Goal: Task Accomplishment & Management: Use online tool/utility

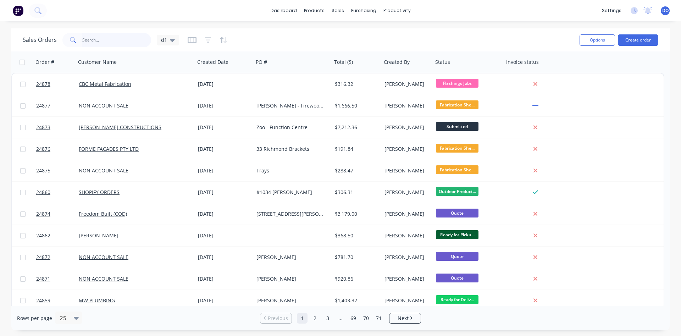
click at [104, 38] on input "text" at bounding box center [116, 40] width 69 height 14
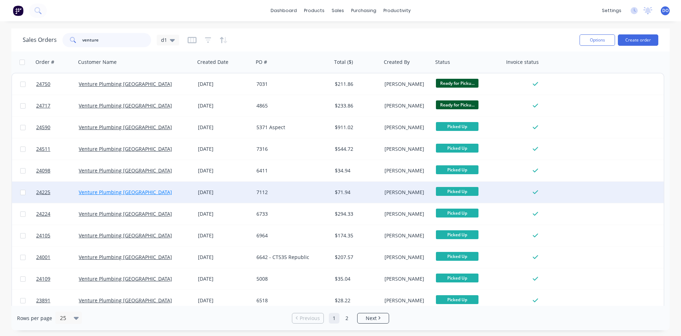
type input "venture"
click at [130, 194] on link "Venture Plumbing [GEOGRAPHIC_DATA]" at bounding box center [125, 192] width 93 height 7
click at [43, 192] on span "24225" at bounding box center [43, 192] width 14 height 7
click at [39, 193] on span "24225" at bounding box center [43, 192] width 14 height 7
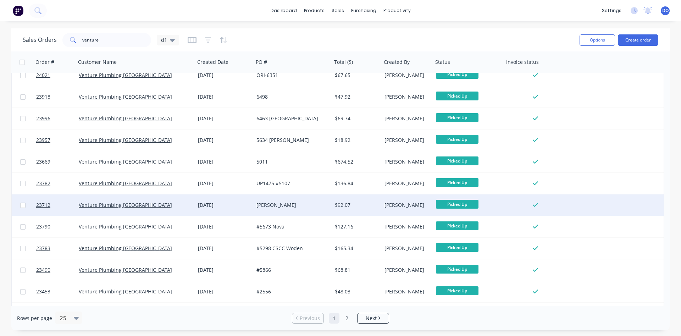
scroll to position [283, 0]
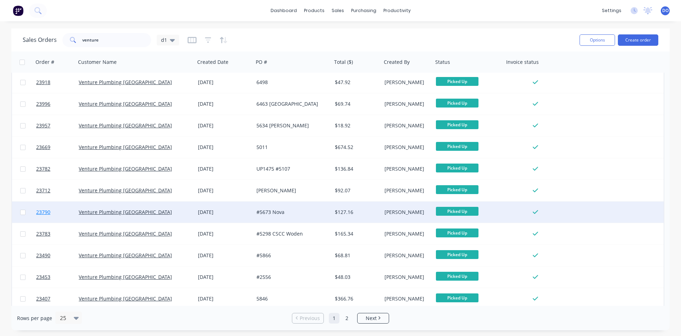
click at [42, 213] on span "23790" at bounding box center [43, 212] width 14 height 7
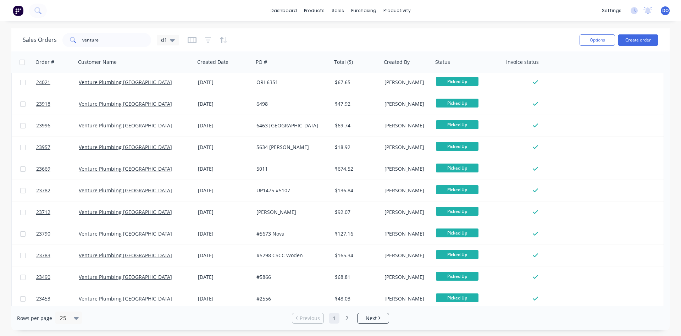
scroll to position [283, 0]
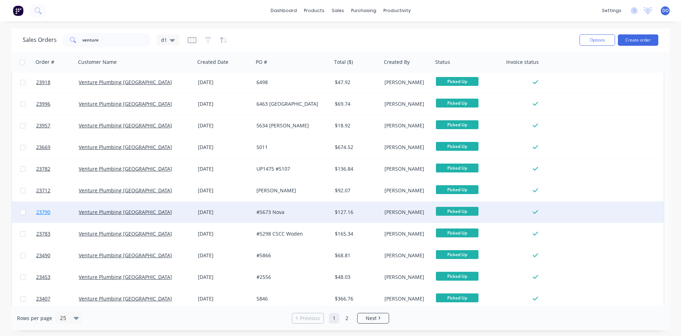
click at [41, 213] on span "23790" at bounding box center [43, 212] width 14 height 7
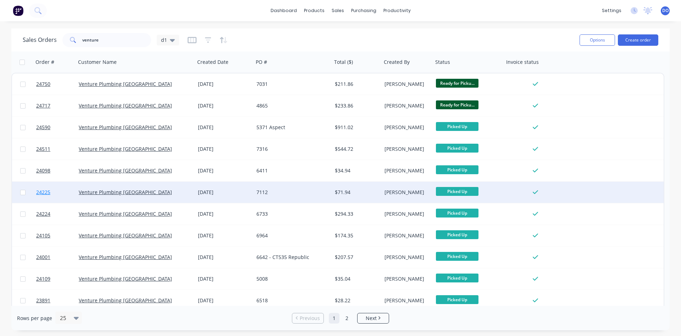
click at [44, 190] on span "24225" at bounding box center [43, 192] width 14 height 7
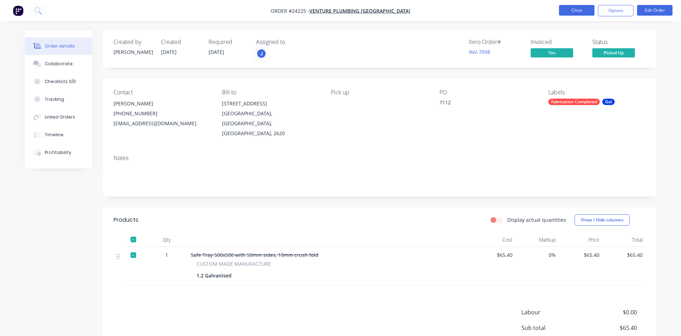
click at [570, 9] on button "Close" at bounding box center [576, 10] width 35 height 11
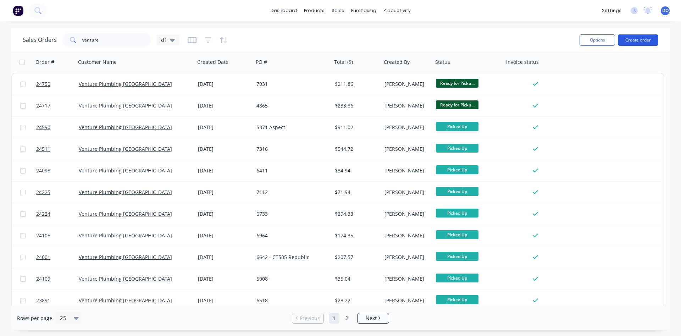
click at [626, 39] on button "Create order" at bounding box center [638, 39] width 40 height 11
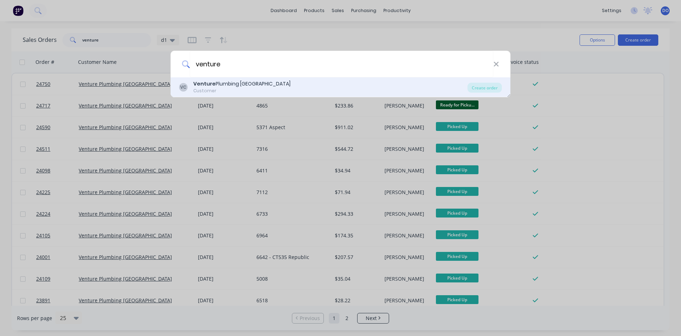
type input "venture"
click at [236, 81] on div "Venture Plumbing Canberra" at bounding box center [241, 83] width 97 height 7
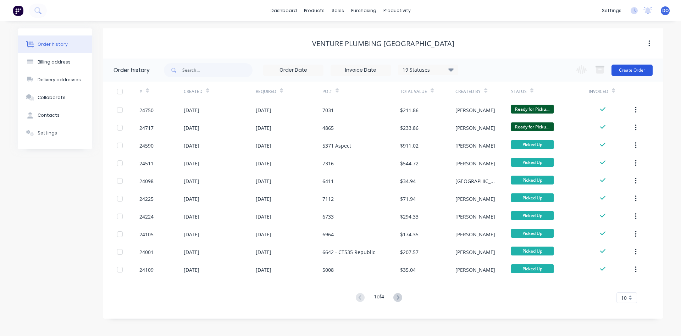
click at [628, 74] on button "Create Order" at bounding box center [632, 70] width 41 height 11
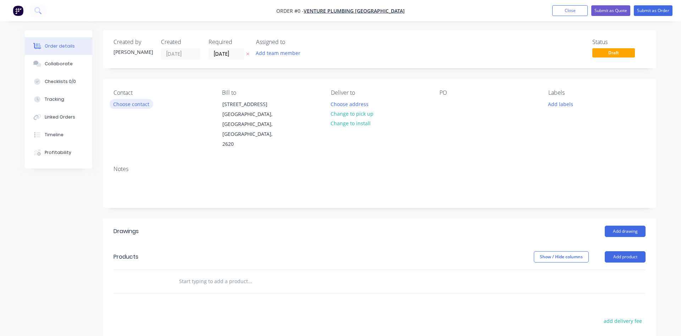
click at [124, 101] on button "Choose contact" at bounding box center [132, 104] width 44 height 10
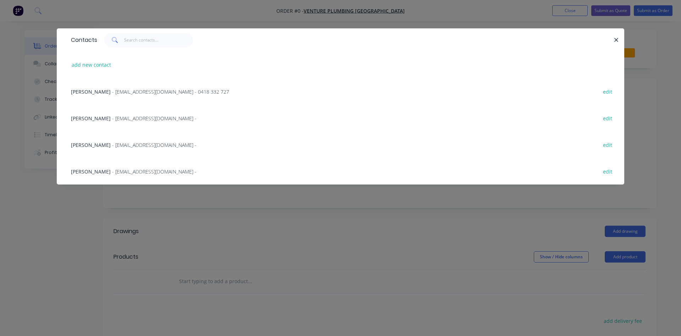
click at [97, 120] on span "Tori Doherty" at bounding box center [91, 118] width 40 height 7
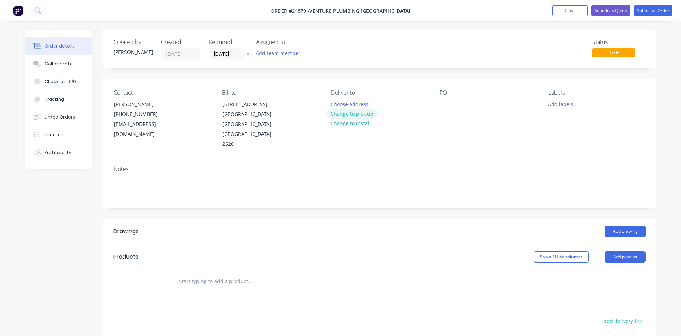
click at [357, 116] on button "Change to pick up" at bounding box center [352, 114] width 50 height 10
click at [445, 107] on div at bounding box center [445, 104] width 11 height 10
click at [617, 251] on button "Add product" at bounding box center [625, 256] width 41 height 11
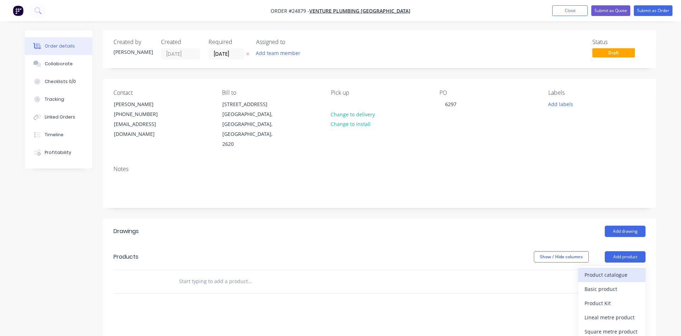
click at [601, 270] on div "Product catalogue" at bounding box center [612, 275] width 55 height 10
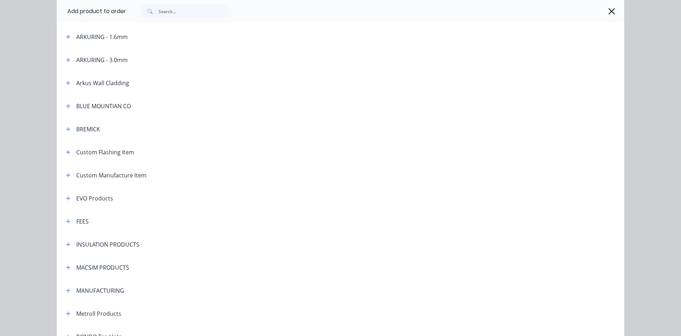
scroll to position [364, 0]
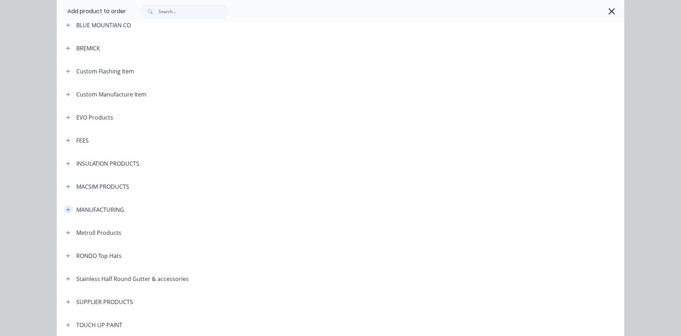
click at [70, 210] on icon "button" at bounding box center [68, 209] width 4 height 5
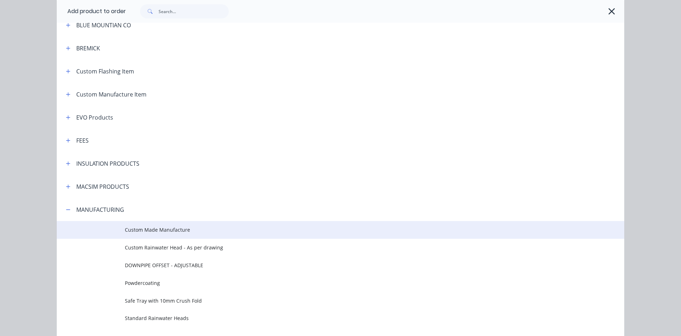
click at [146, 228] on span "Custom Made Manufacture" at bounding box center [325, 229] width 400 height 7
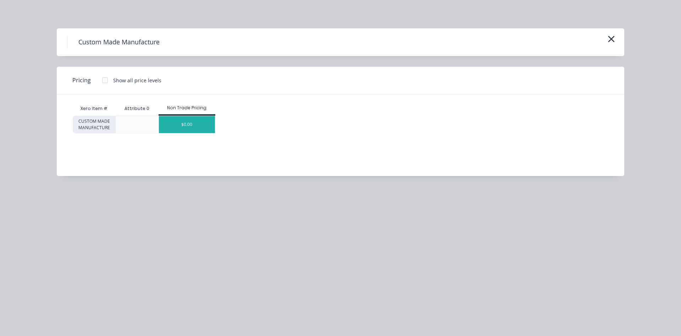
click at [199, 118] on div "$0.00" at bounding box center [187, 124] width 56 height 17
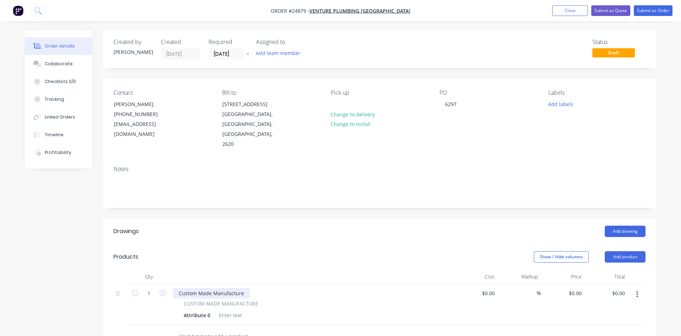
scroll to position [109, 0]
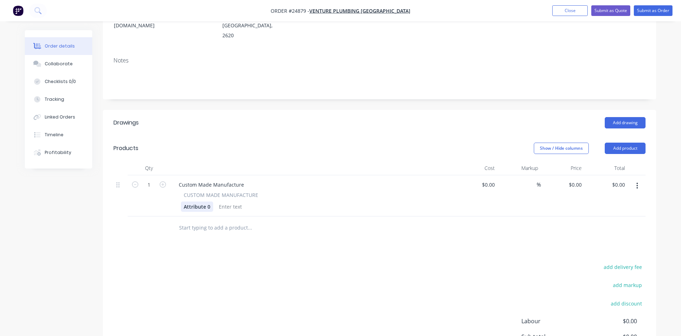
click at [209, 202] on div "Attribute 0" at bounding box center [197, 207] width 32 height 10
drag, startPoint x: 210, startPoint y: 185, endPoint x: 159, endPoint y: 178, distance: 51.9
click at [181, 202] on div "Attribute 0" at bounding box center [197, 207] width 32 height 10
drag, startPoint x: 177, startPoint y: 166, endPoint x: 256, endPoint y: 163, distance: 78.8
click at [250, 180] on div "Custom Made Manufacture" at bounding box center [211, 185] width 77 height 10
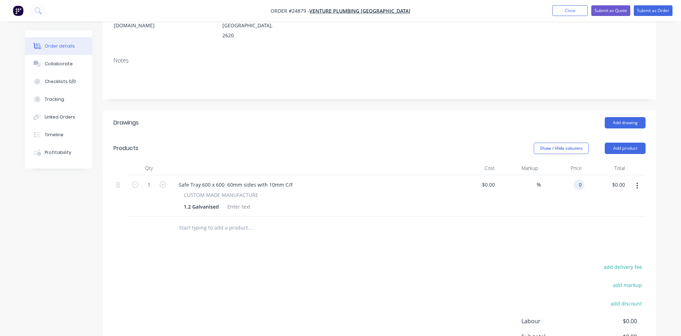
click at [578, 180] on input "0" at bounding box center [581, 185] width 8 height 10
type input "$94.97"
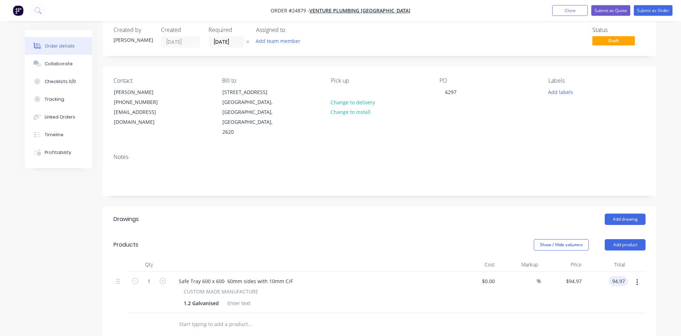
scroll to position [0, 0]
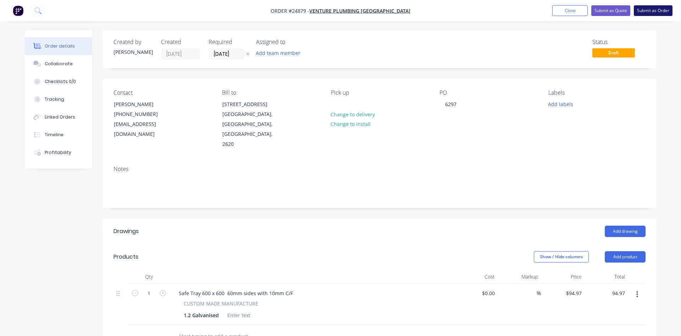
type input "$94.97"
click at [654, 9] on button "Submit as Order" at bounding box center [653, 10] width 39 height 11
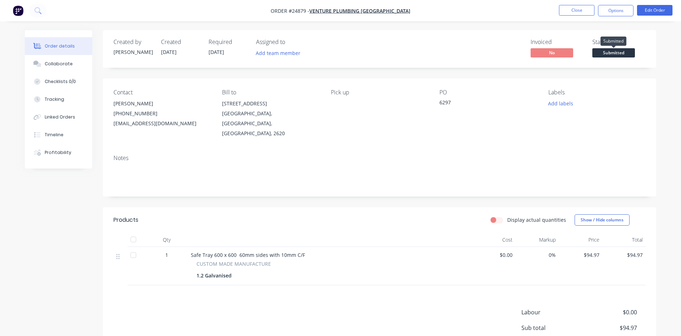
click at [612, 52] on span "Submitted" at bounding box center [614, 52] width 43 height 9
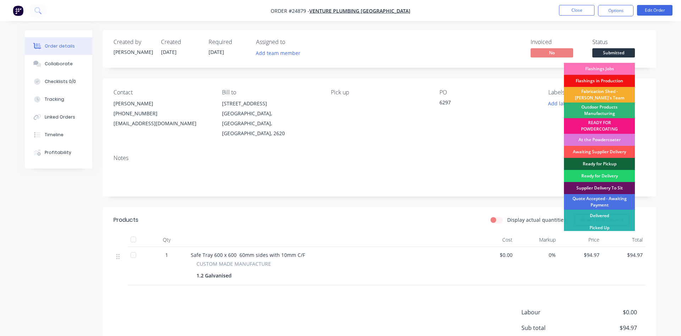
click at [598, 93] on div "Fabrication Shed - Gary's Team" at bounding box center [599, 95] width 71 height 16
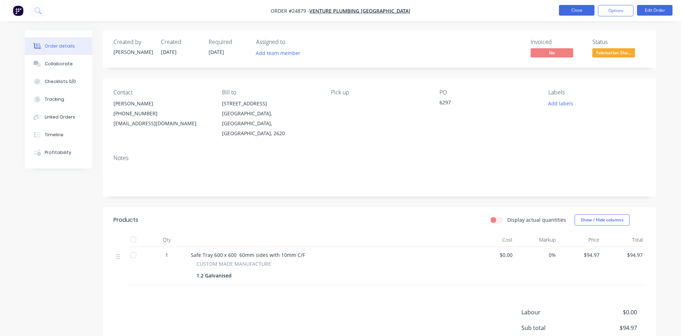
click at [580, 7] on button "Close" at bounding box center [576, 10] width 35 height 11
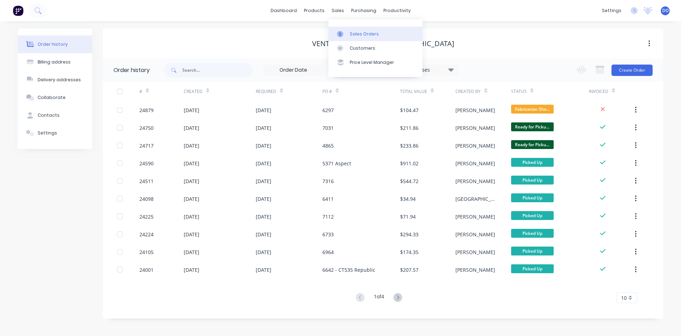
click at [353, 33] on div "Sales Orders" at bounding box center [364, 34] width 29 height 6
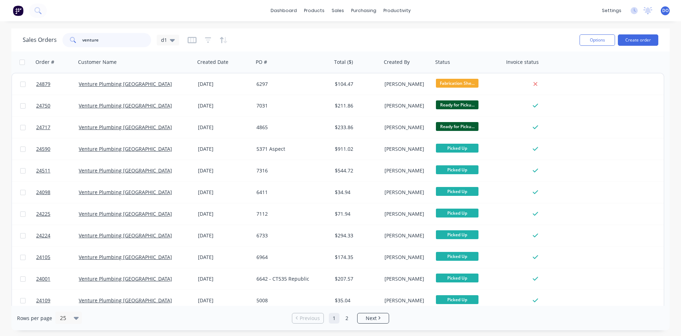
drag, startPoint x: 105, startPoint y: 39, endPoint x: 46, endPoint y: 27, distance: 60.1
click at [82, 33] on input "venture" at bounding box center [116, 40] width 69 height 14
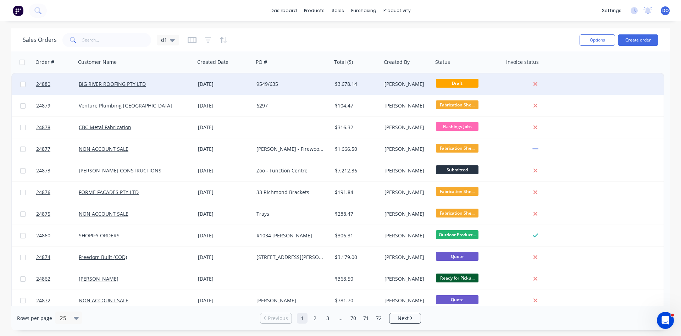
click at [159, 82] on div "BIG RIVER ROOFING PTY LTD" at bounding box center [133, 84] width 108 height 7
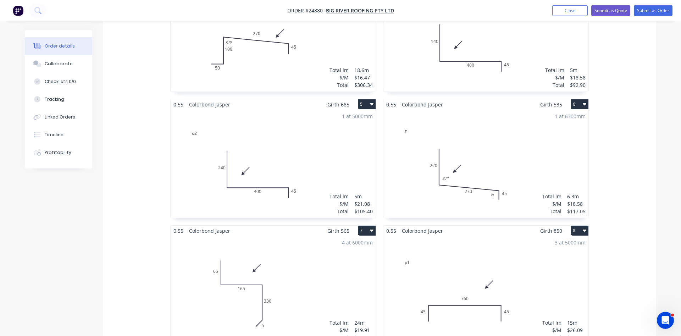
scroll to position [398, 0]
click at [478, 127] on div "1 at 6300mm Total lm $/M Total 6.3m $18.58 $117.05" at bounding box center [486, 163] width 205 height 108
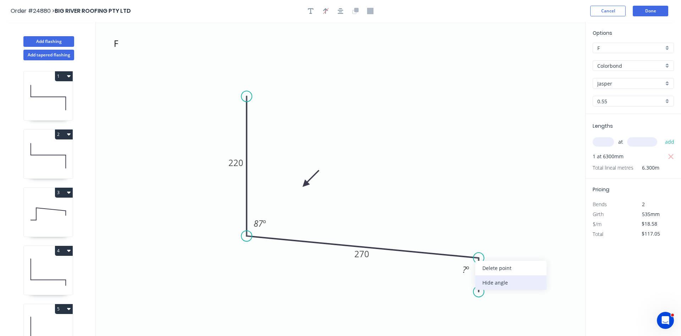
click at [491, 286] on div "Hide angle" at bounding box center [511, 282] width 71 height 15
click at [646, 10] on button "Done" at bounding box center [650, 11] width 35 height 11
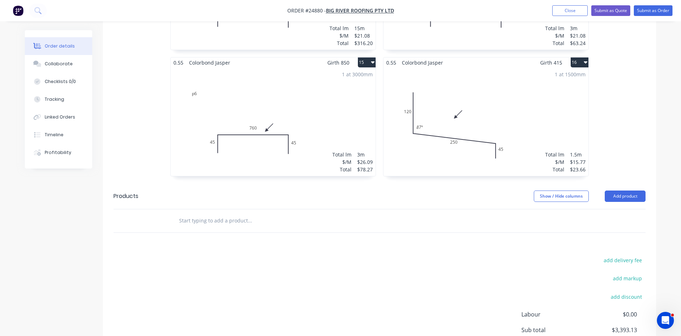
scroll to position [1086, 0]
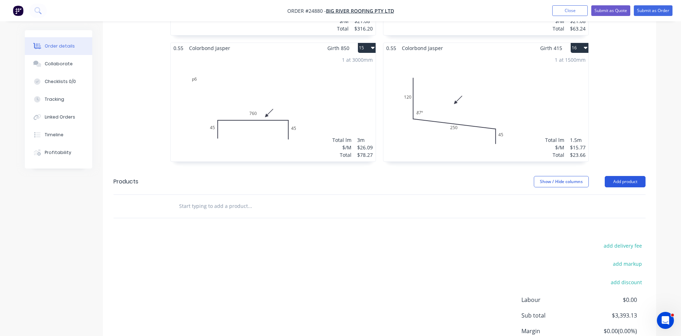
click at [630, 176] on button "Add product" at bounding box center [625, 181] width 41 height 11
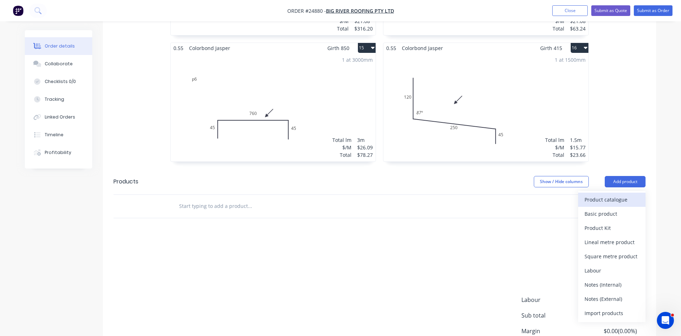
click at [613, 194] on div "Product catalogue" at bounding box center [612, 199] width 55 height 10
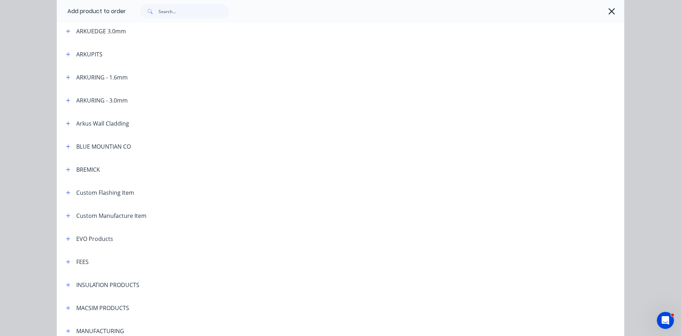
scroll to position [324, 0]
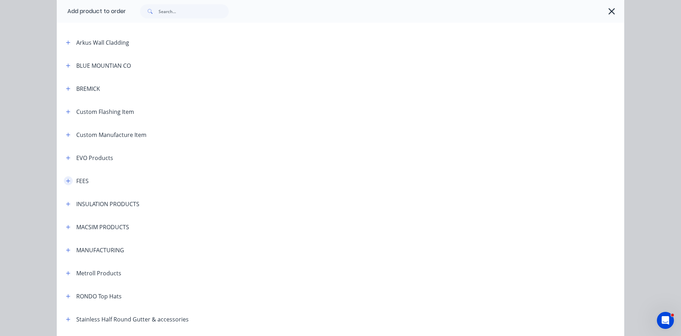
click at [69, 182] on icon "button" at bounding box center [68, 180] width 4 height 5
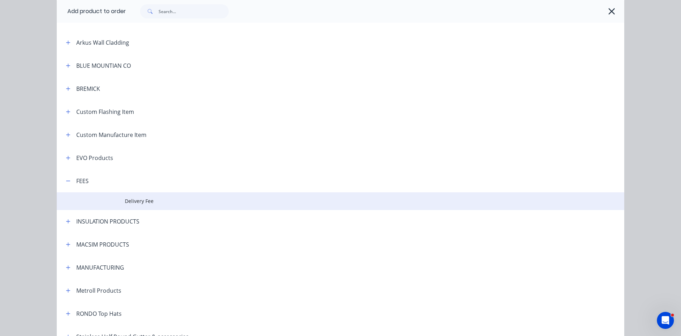
click at [151, 202] on span "Delivery Fee" at bounding box center [325, 200] width 400 height 7
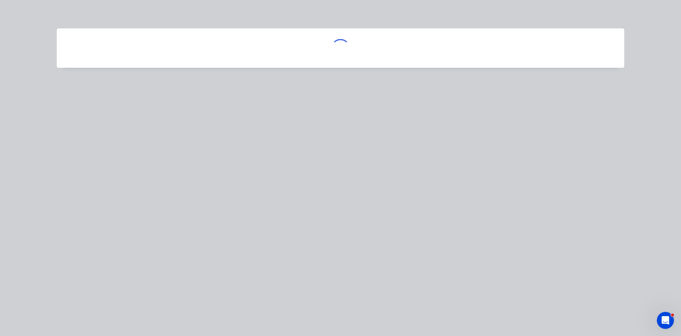
scroll to position [0, 0]
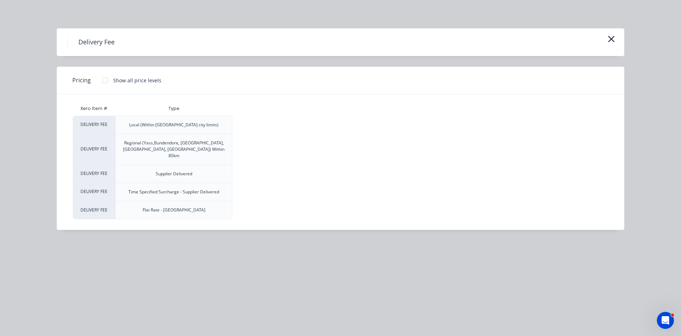
click at [104, 80] on div at bounding box center [105, 80] width 14 height 14
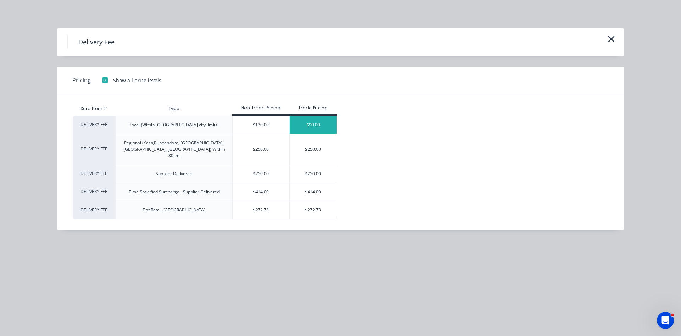
click at [310, 121] on div "$90.00" at bounding box center [313, 125] width 47 height 18
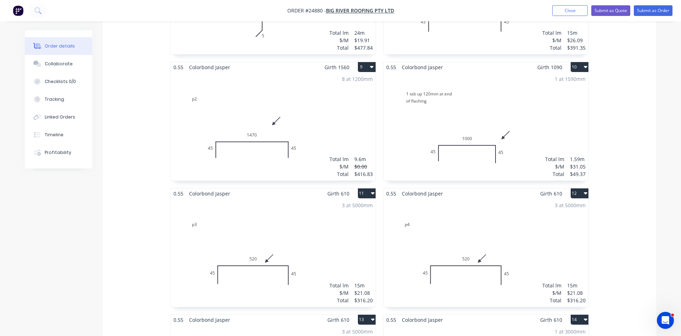
scroll to position [641, 0]
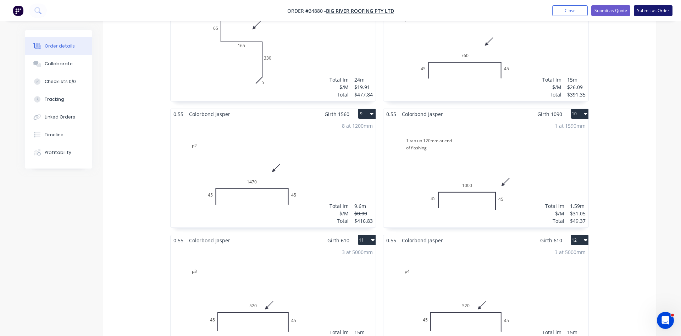
click at [654, 7] on button "Submit as Order" at bounding box center [653, 10] width 39 height 11
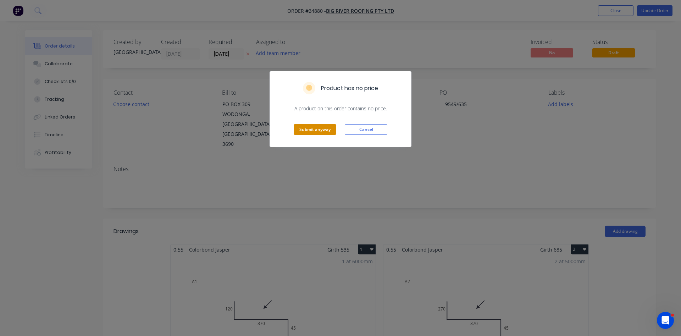
click at [317, 130] on button "Submit anyway" at bounding box center [315, 129] width 43 height 11
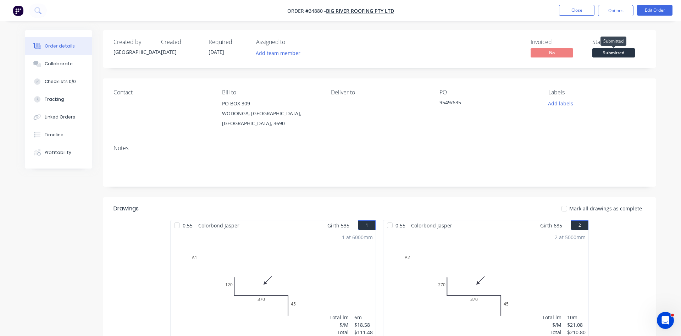
click at [615, 55] on span "Submitted" at bounding box center [614, 52] width 43 height 9
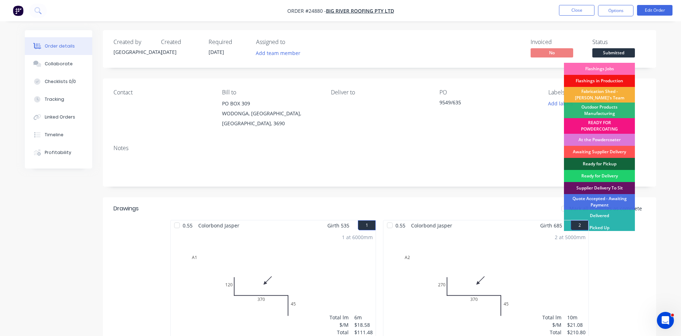
click at [606, 67] on div "Flashings Jobs" at bounding box center [599, 69] width 71 height 12
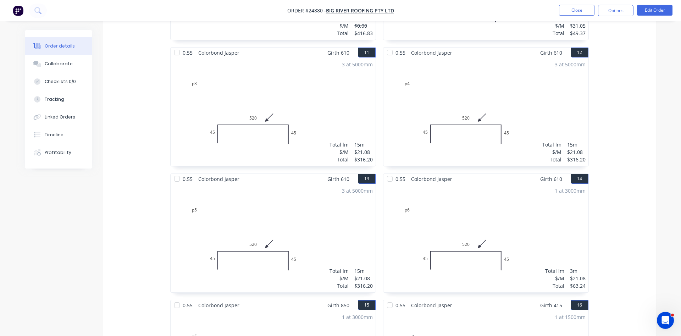
scroll to position [766, 0]
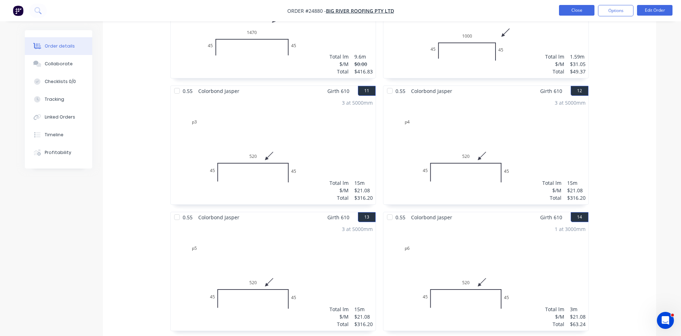
click at [583, 9] on button "Close" at bounding box center [576, 10] width 35 height 11
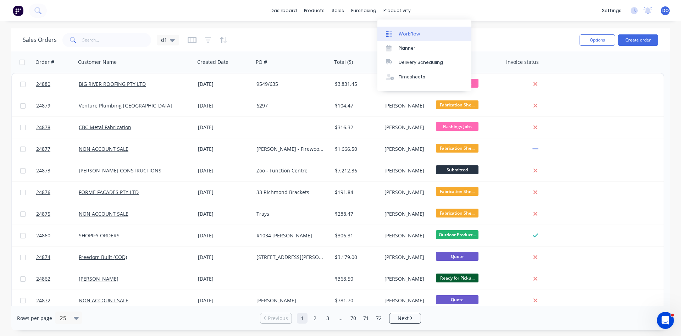
click at [405, 34] on div "Workflow" at bounding box center [409, 34] width 21 height 6
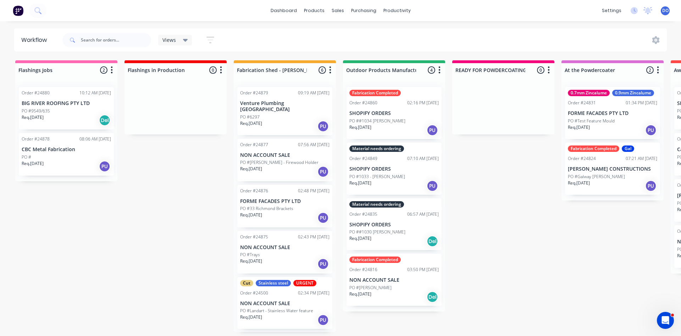
click at [393, 234] on p "PO ##1030 Lisa Creighton" at bounding box center [378, 232] width 56 height 6
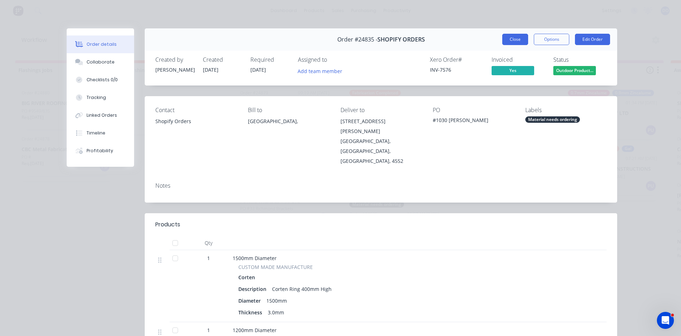
click at [516, 38] on button "Close" at bounding box center [515, 39] width 26 height 11
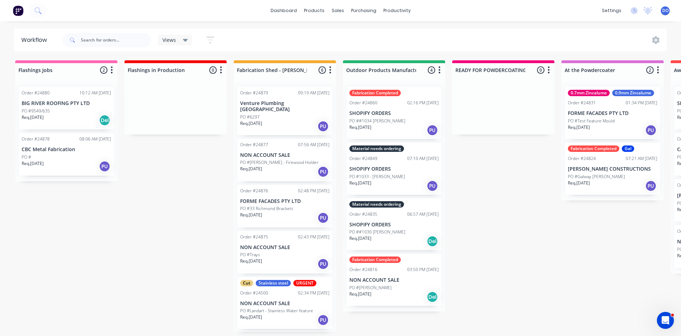
click at [382, 116] on p "SHOPIFY ORDERS" at bounding box center [394, 113] width 89 height 6
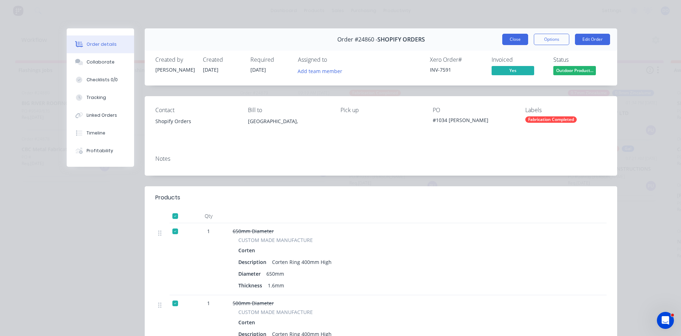
click at [518, 39] on button "Close" at bounding box center [515, 39] width 26 height 11
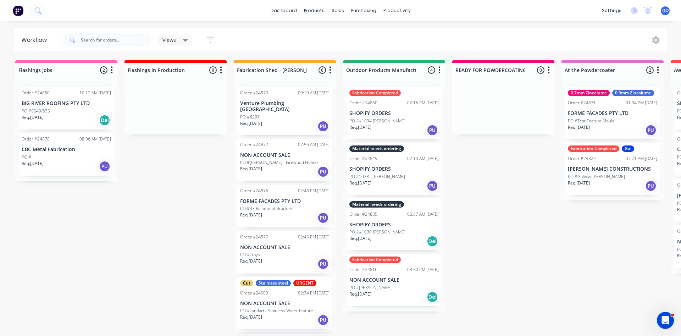
click at [381, 290] on div "PO #Schalk" at bounding box center [394, 288] width 89 height 6
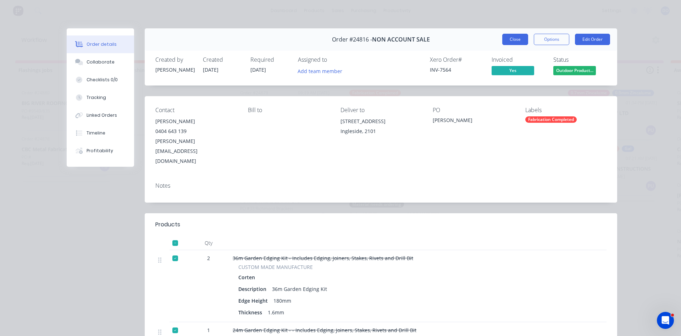
click at [517, 37] on button "Close" at bounding box center [515, 39] width 26 height 11
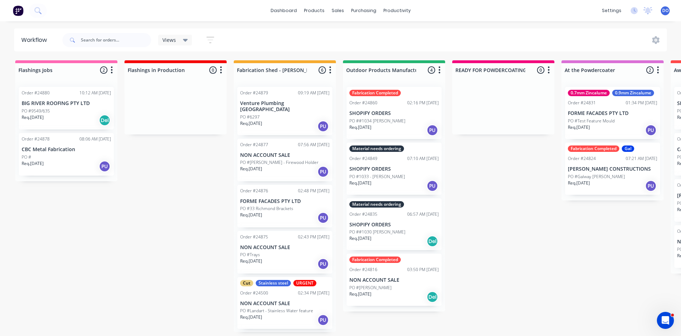
click at [392, 181] on div "Req. 08/09/25 PU" at bounding box center [394, 186] width 89 height 12
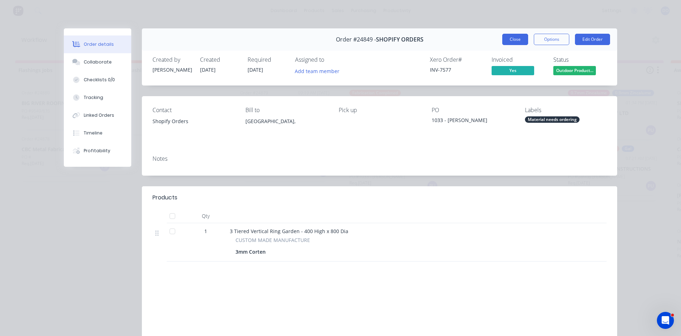
click at [515, 37] on button "Close" at bounding box center [515, 39] width 26 height 11
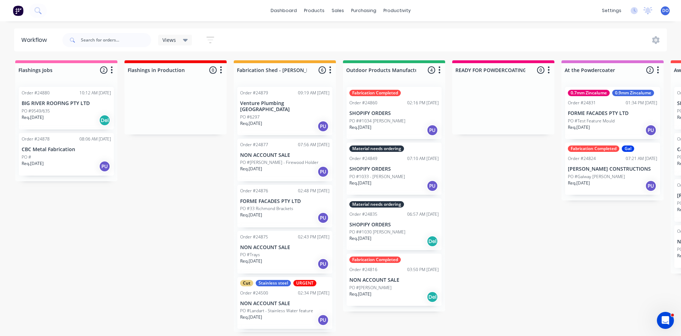
click at [399, 173] on div "Material needs ordering Order #24849 07:10 AM 08/09/25 SHOPIFY ORDERS PO #1033 …" at bounding box center [394, 169] width 95 height 52
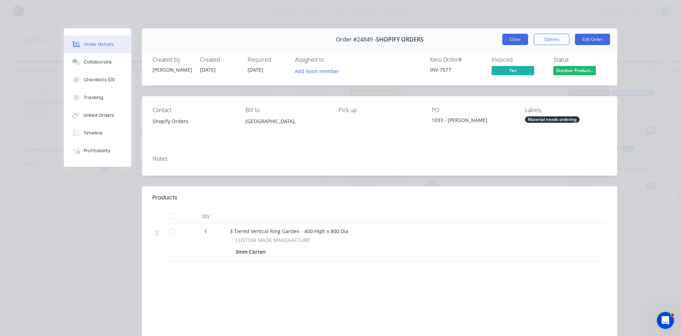
click at [515, 35] on button "Close" at bounding box center [515, 39] width 26 height 11
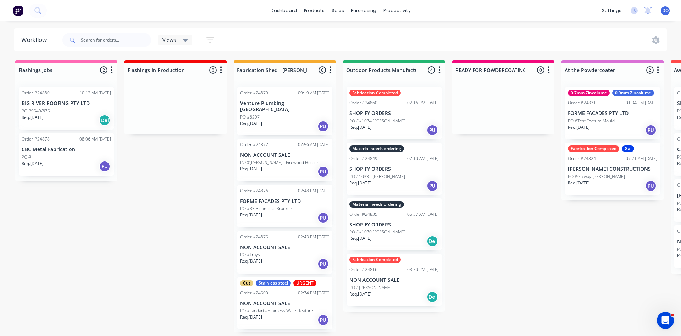
click at [398, 182] on div "Req. 08/09/25 PU" at bounding box center [394, 186] width 89 height 12
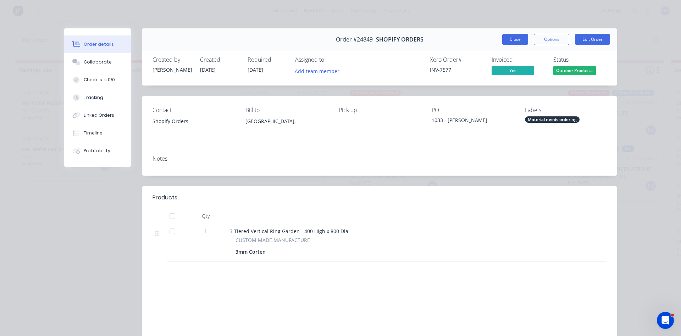
click at [515, 42] on button "Close" at bounding box center [515, 39] width 26 height 11
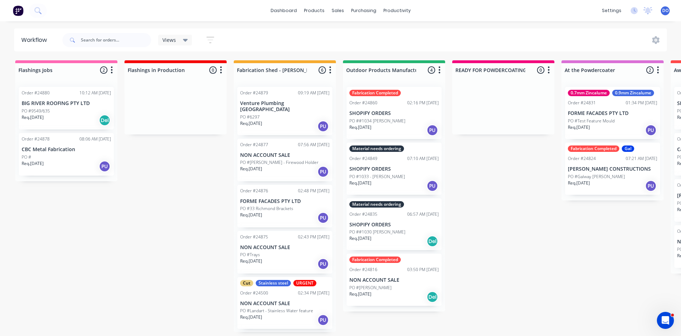
click at [65, 116] on div "Req. 10/09/25 Del" at bounding box center [66, 120] width 89 height 12
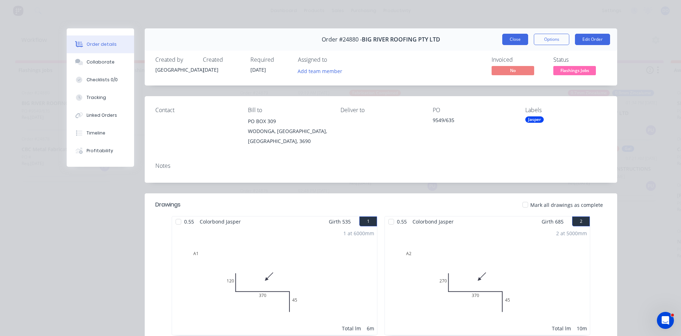
click at [511, 39] on button "Close" at bounding box center [515, 39] width 26 height 11
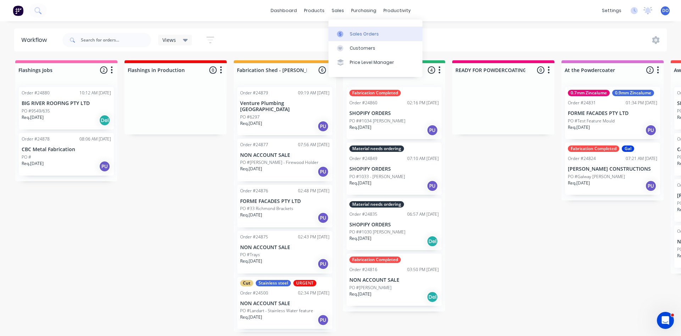
click at [354, 34] on div "Sales Orders" at bounding box center [364, 34] width 29 height 6
